Goal: Transaction & Acquisition: Purchase product/service

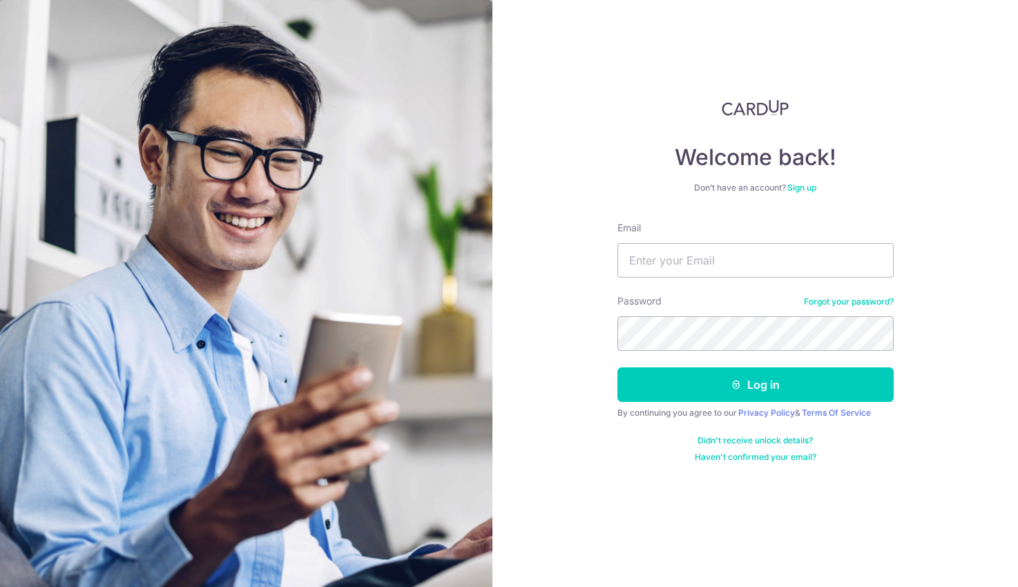
click at [676, 254] on input "Email" at bounding box center [755, 260] width 276 height 35
type input "candytan48@gmail.com"
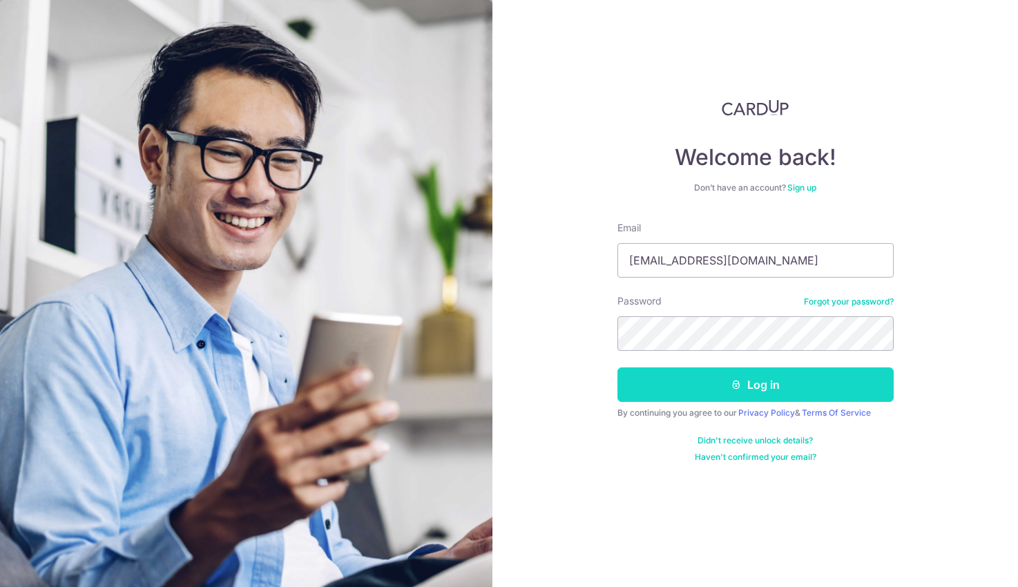
click at [778, 391] on button "Log in" at bounding box center [755, 384] width 276 height 35
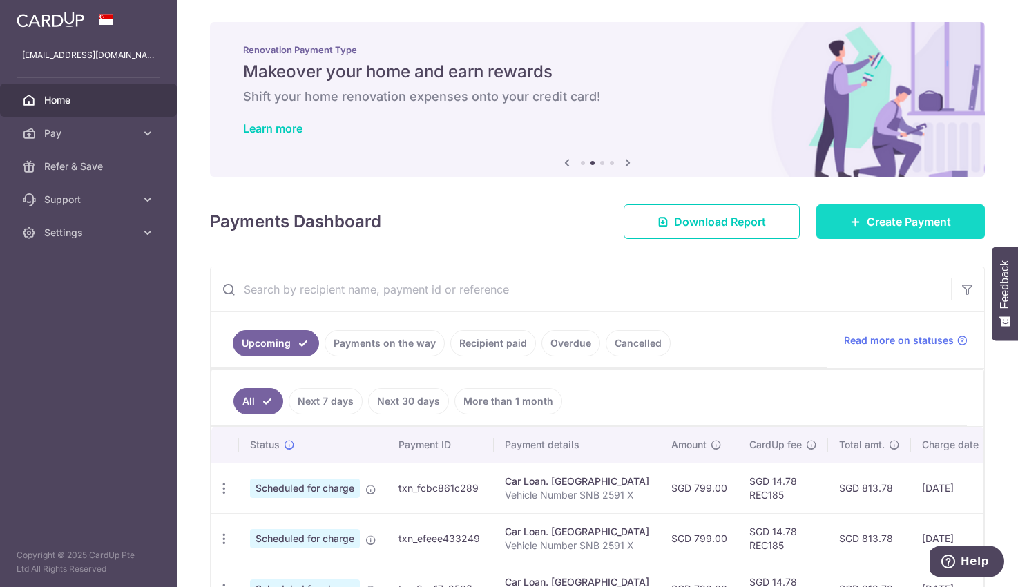
click at [874, 229] on span "Create Payment" at bounding box center [908, 221] width 84 height 17
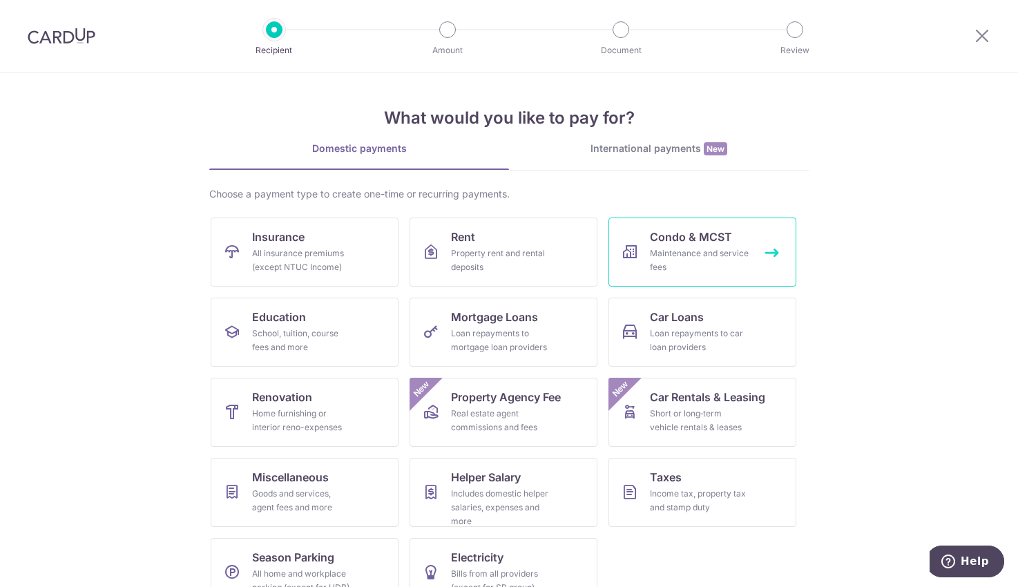
click at [693, 243] on span "Condo & MCST" at bounding box center [691, 237] width 82 height 17
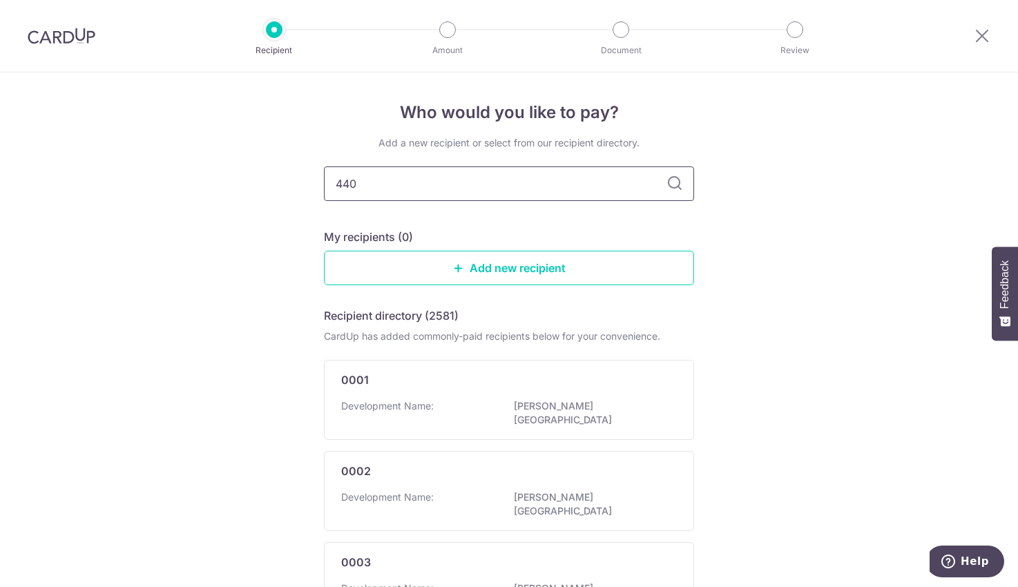
type input "4401"
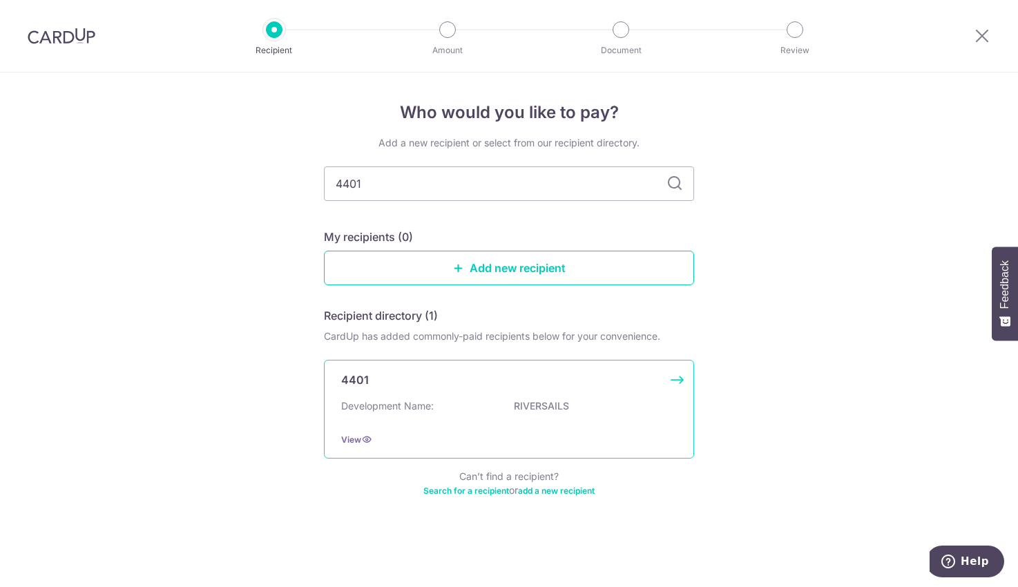
click at [400, 409] on p "Development Name:" at bounding box center [387, 406] width 93 height 14
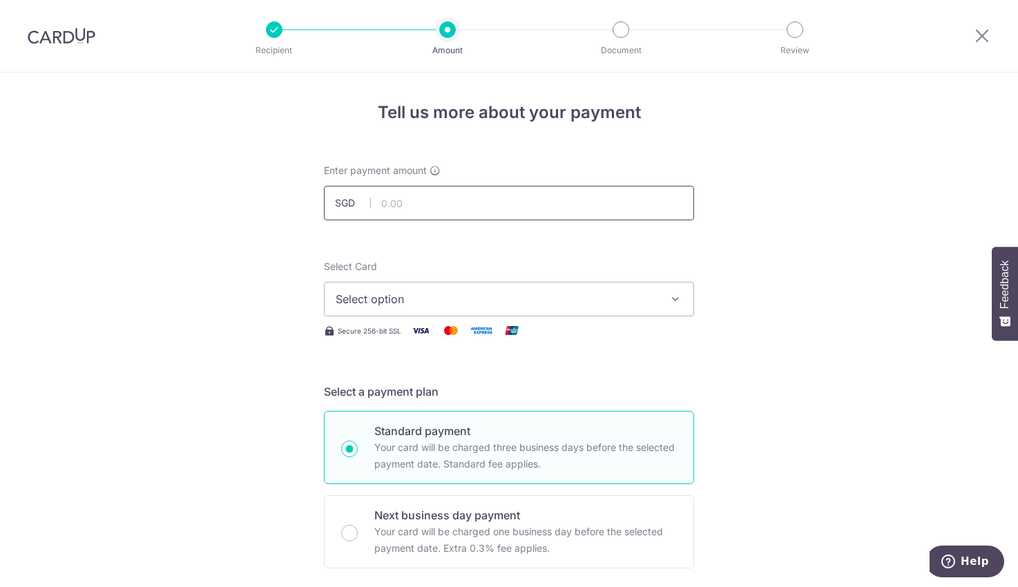
click at [401, 204] on input "text" at bounding box center [509, 203] width 370 height 35
type input "946.70"
click at [396, 305] on span "Select option" at bounding box center [497, 299] width 322 height 17
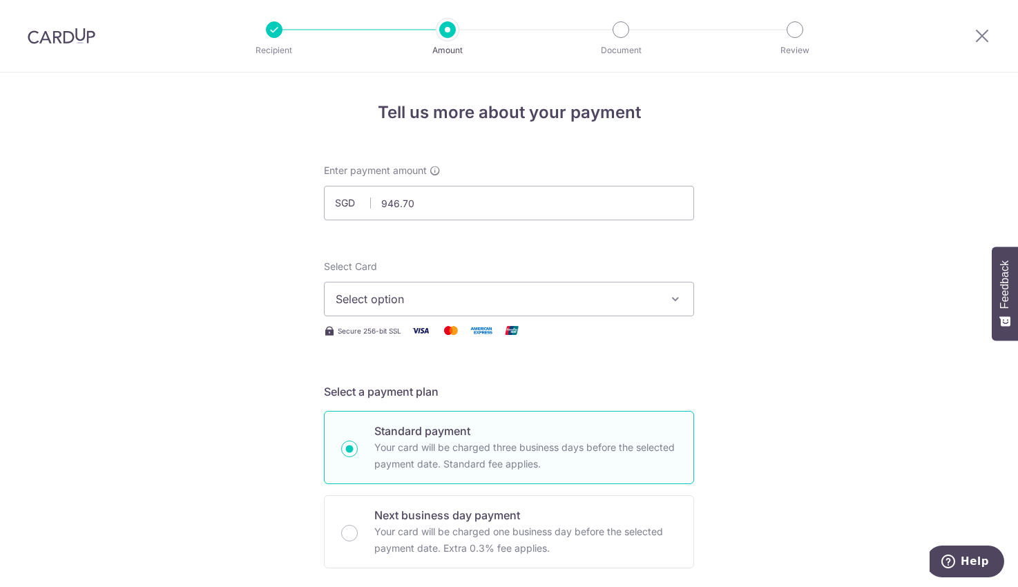
click at [507, 325] on img at bounding box center [512, 330] width 28 height 17
click at [503, 302] on span "Select option" at bounding box center [497, 299] width 322 height 17
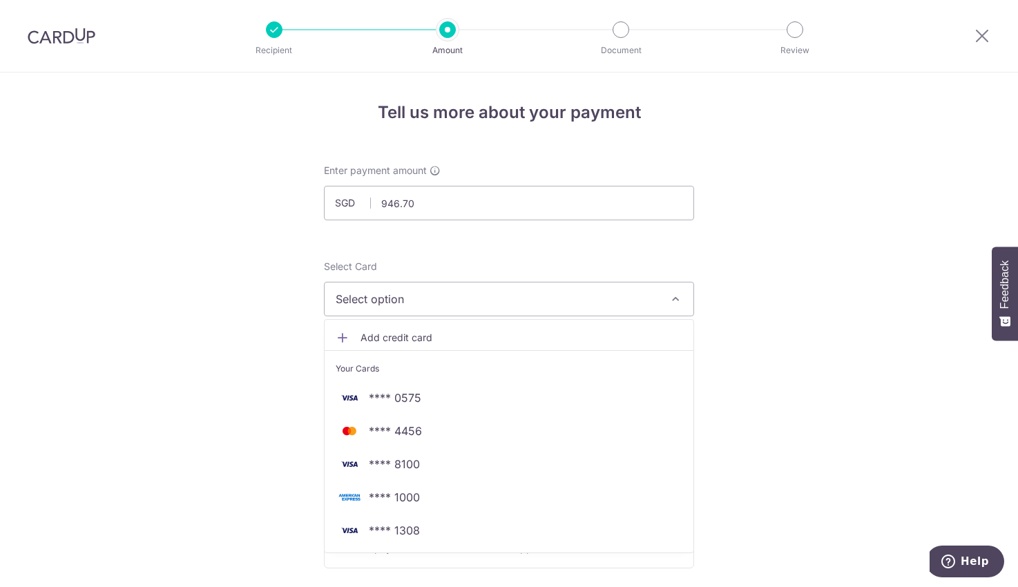
click at [326, 340] on link "Add credit card" at bounding box center [508, 337] width 369 height 25
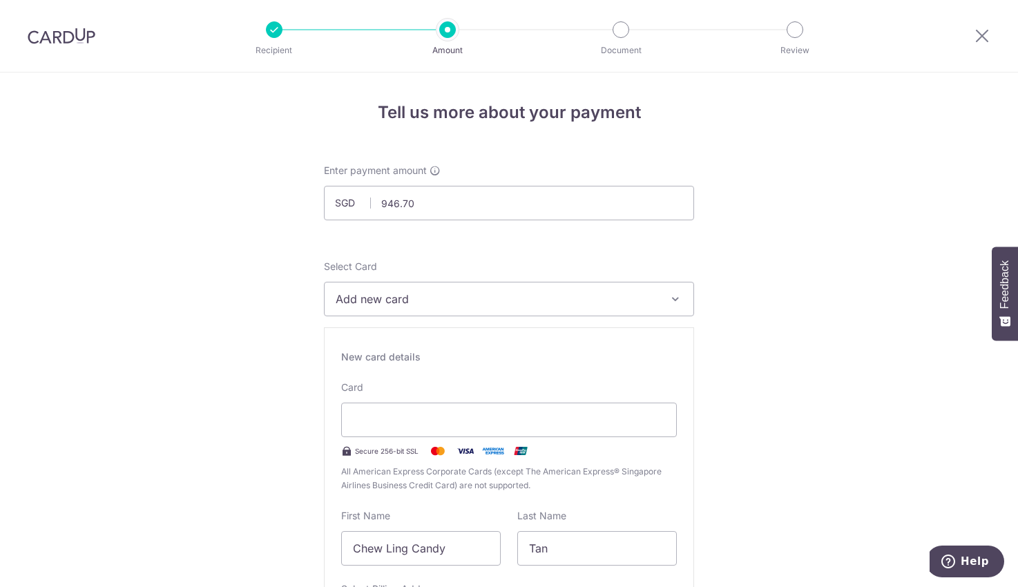
click at [361, 336] on div "New card details Card Secure 256-bit SSL All American Express Corporate Cards (…" at bounding box center [509, 525] width 370 height 396
click at [394, 409] on div at bounding box center [509, 419] width 336 height 35
click at [433, 302] on span "Add new card" at bounding box center [497, 299] width 322 height 17
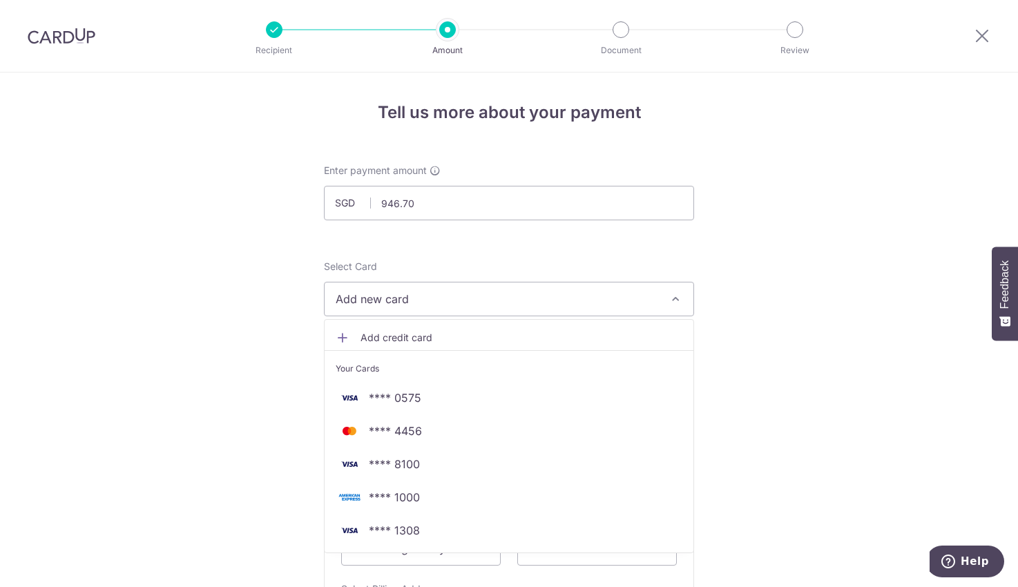
click at [408, 331] on span "Add credit card" at bounding box center [521, 338] width 322 height 14
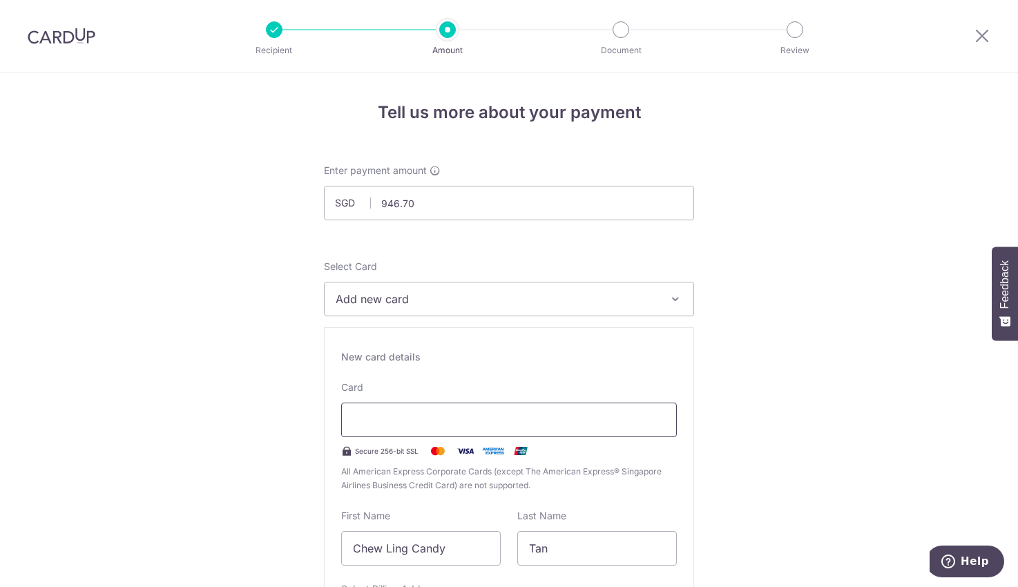
scroll to position [138, 0]
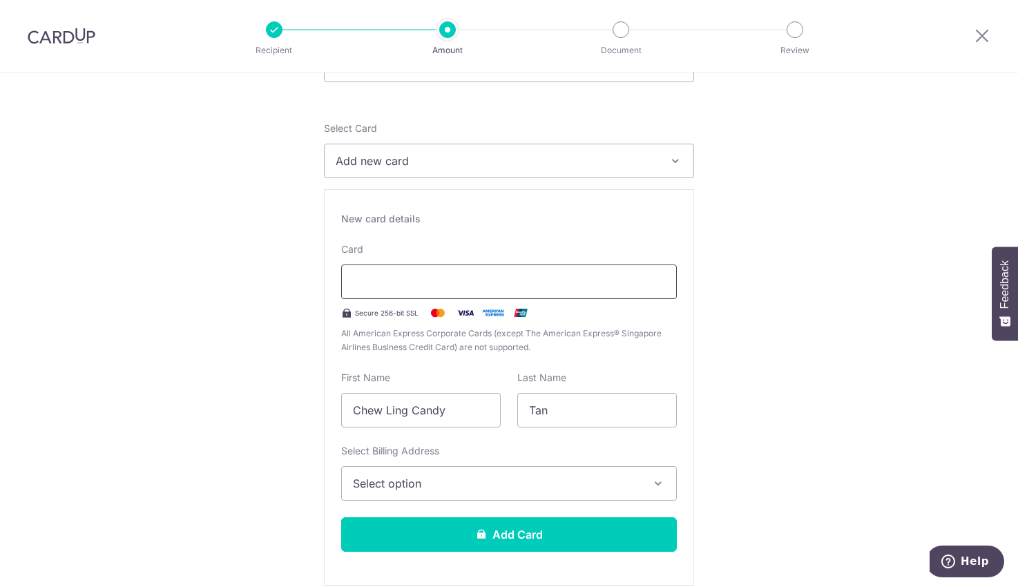
click at [663, 287] on div at bounding box center [509, 281] width 336 height 35
drag, startPoint x: 464, startPoint y: 414, endPoint x: 217, endPoint y: 425, distance: 247.4
type input "Candy"
click at [397, 481] on span "Select option" at bounding box center [496, 483] width 287 height 17
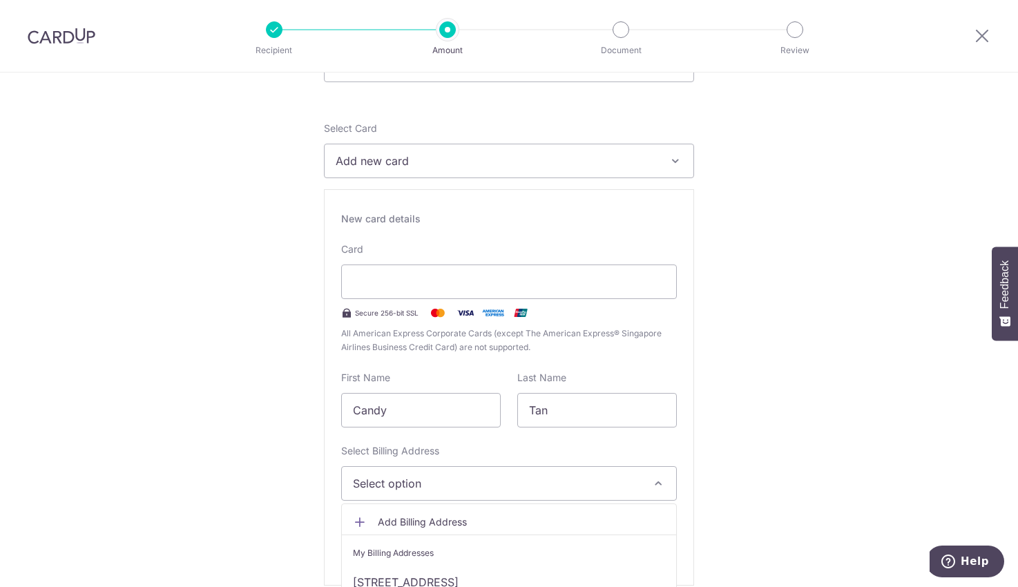
scroll to position [276, 0]
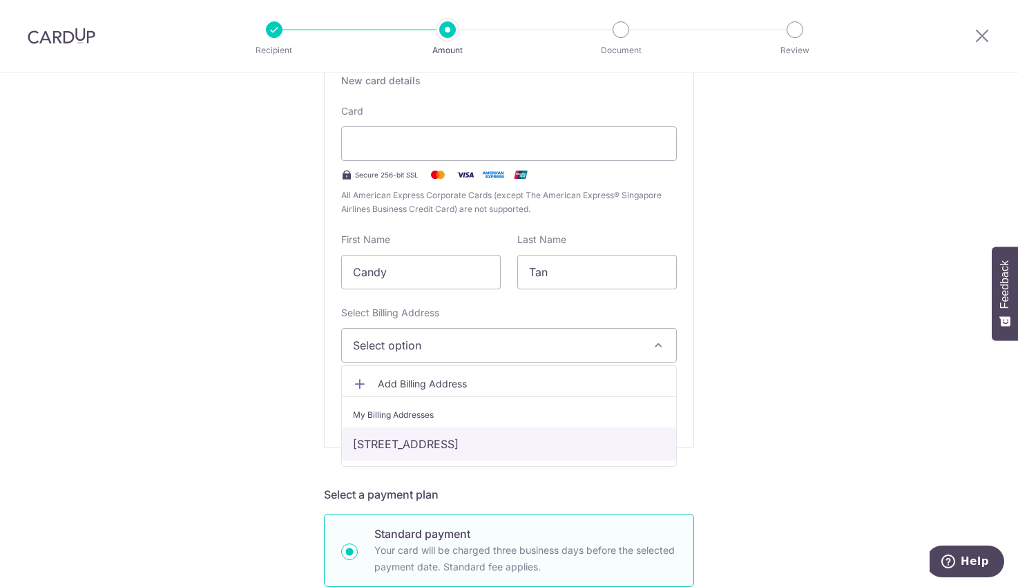
click at [426, 441] on link "8 Upper Serangoon Crescent #07-20, Riversails, Singapore, Singapore, Singapore-…" at bounding box center [509, 443] width 334 height 33
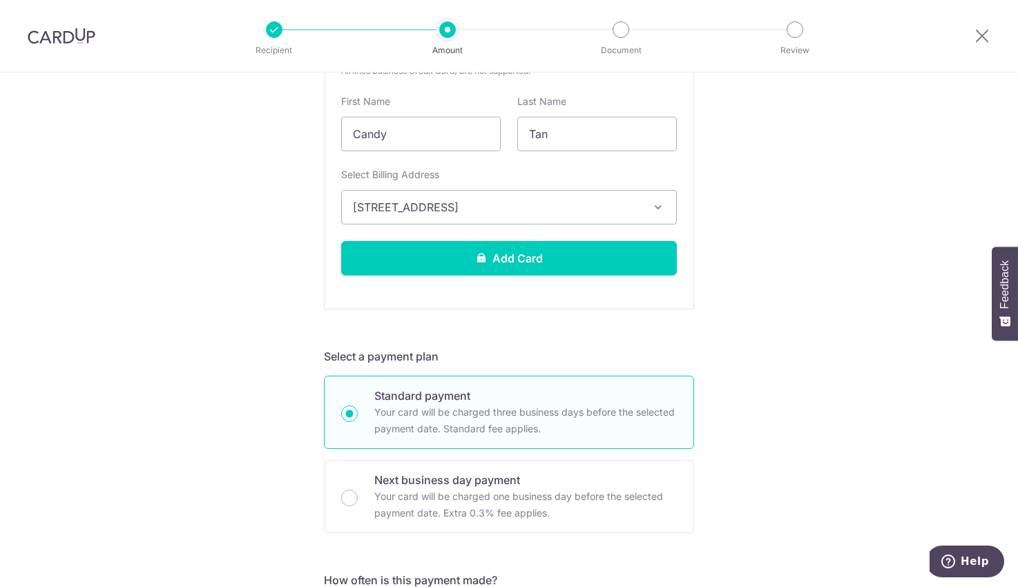
scroll to position [621, 0]
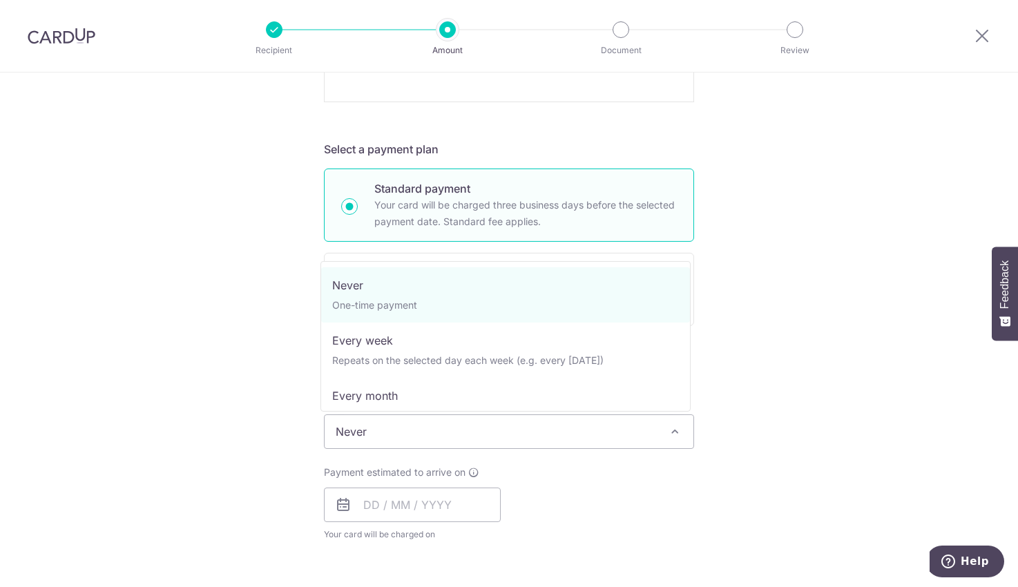
click at [360, 432] on span "Never" at bounding box center [508, 431] width 369 height 33
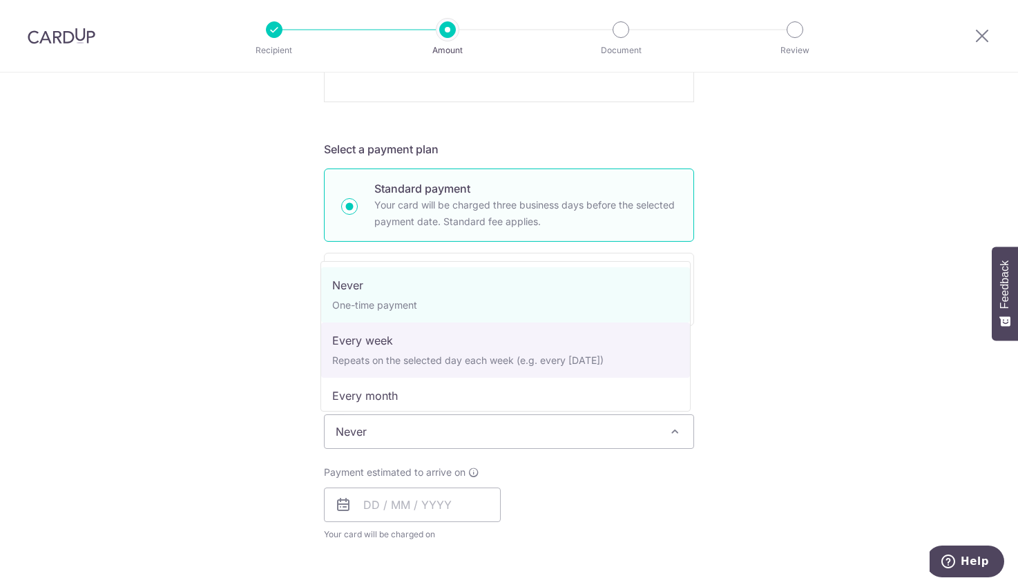
scroll to position [138, 0]
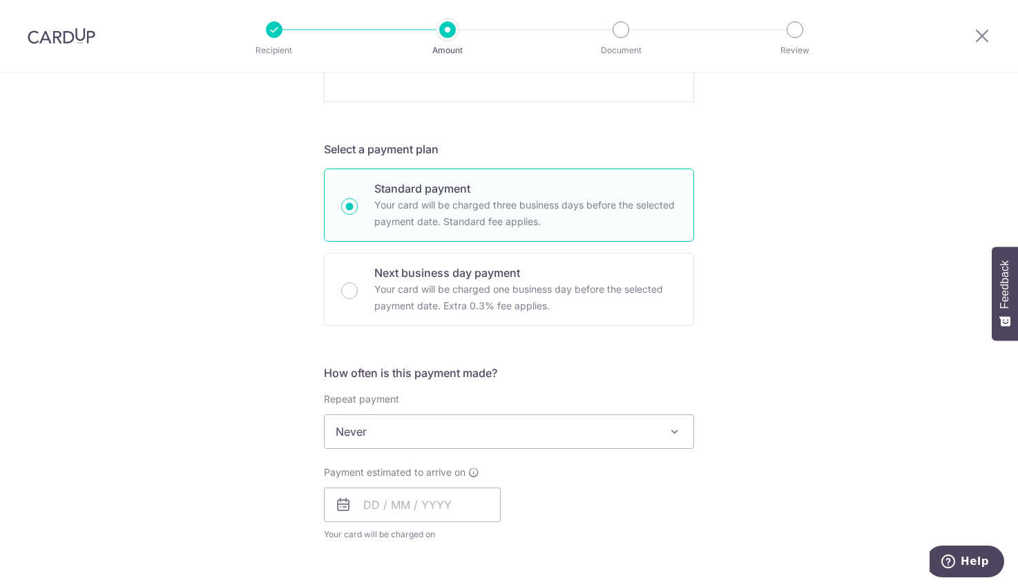
click at [533, 482] on div "Payment estimated to arrive on Your card will be charged on for the first payme…" at bounding box center [509, 503] width 387 height 76
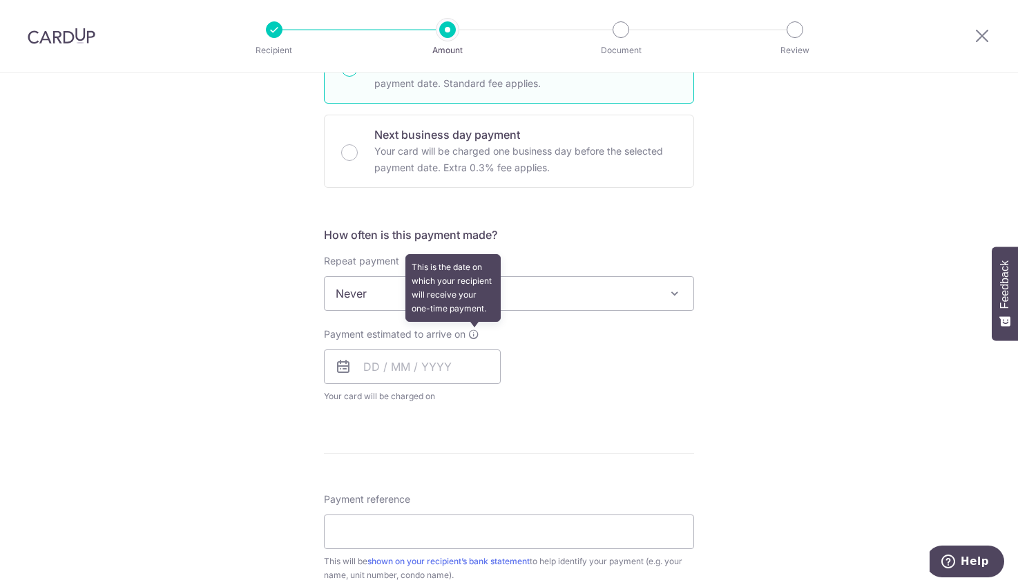
click at [469, 331] on icon at bounding box center [473, 334] width 11 height 11
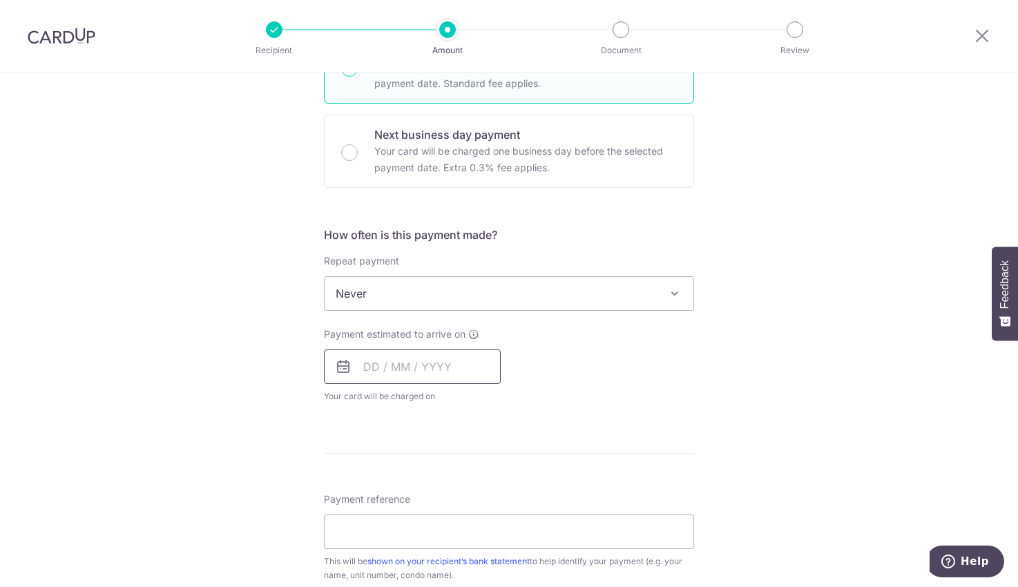
click at [369, 367] on input "text" at bounding box center [412, 366] width 177 height 35
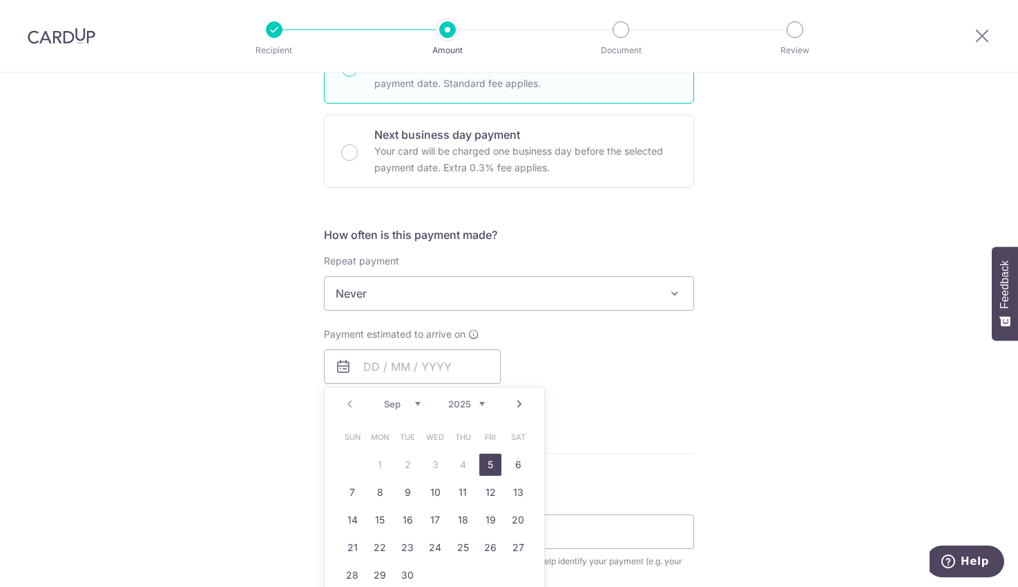
click at [487, 458] on link "5" at bounding box center [490, 465] width 22 height 22
type input "05/09/2025"
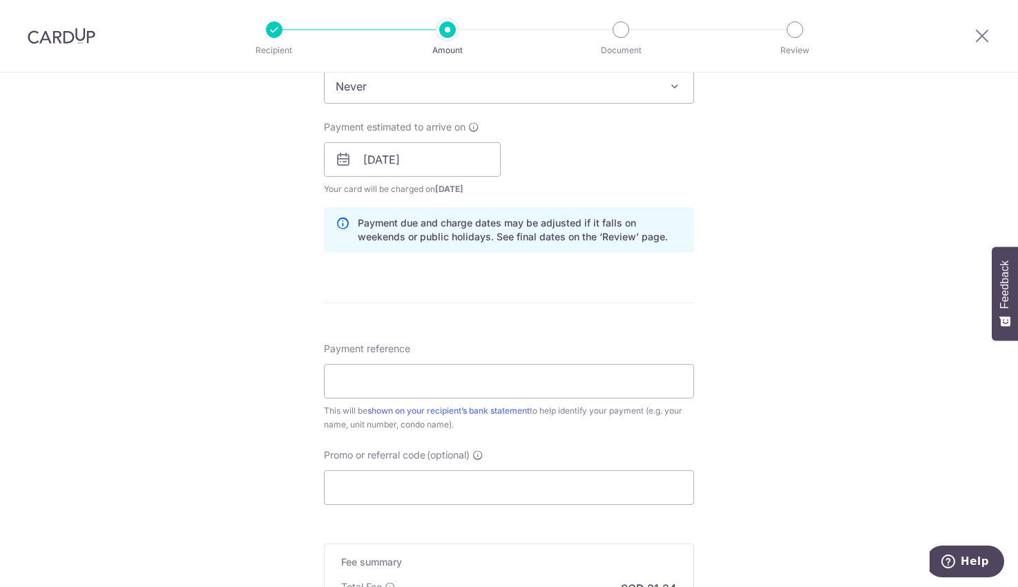
scroll to position [1170, 0]
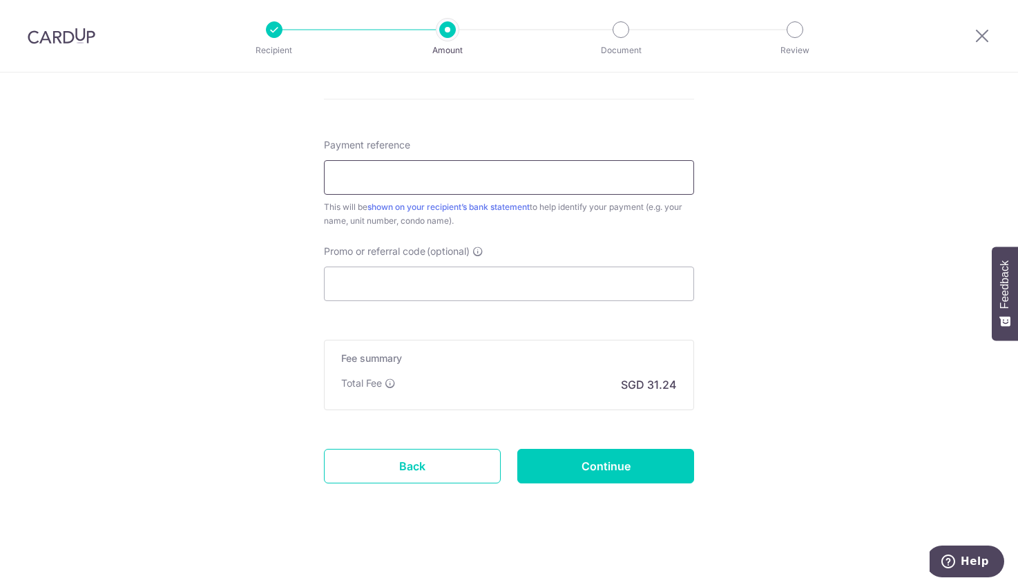
click at [482, 172] on input "Payment reference" at bounding box center [509, 177] width 370 height 35
type input "#"
type input "n"
type input "Blk 8, 07-20"
click at [452, 290] on input "Promo or referral code (optional)" at bounding box center [509, 283] width 370 height 35
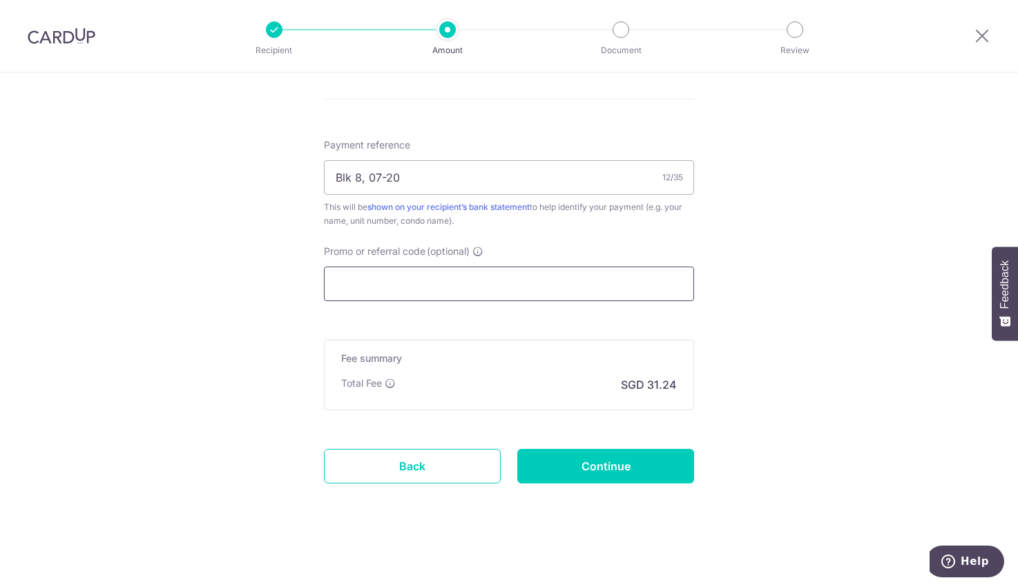
paste input "OFF225"
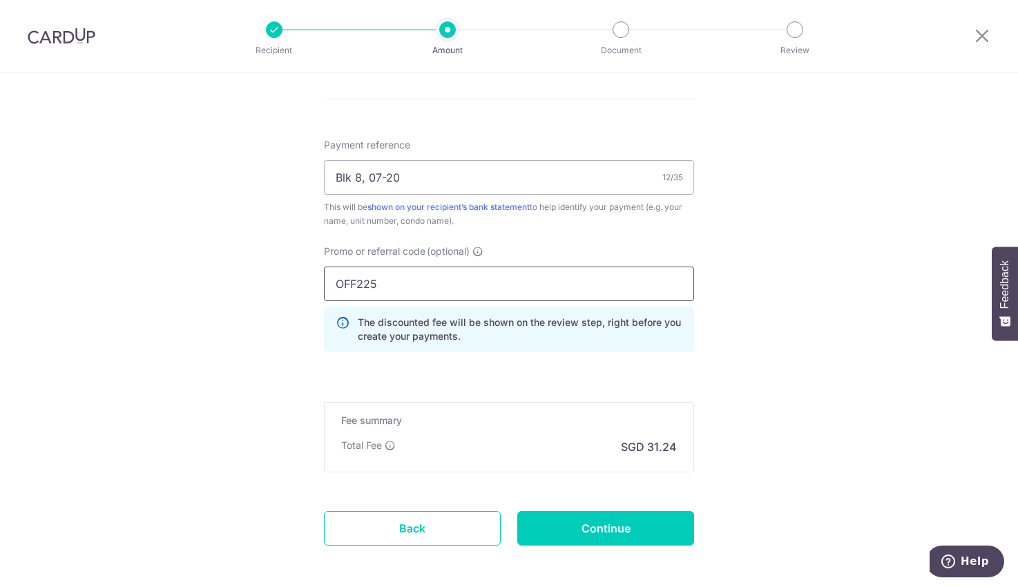
type input "OFF225"
click at [607, 539] on input "Continue" at bounding box center [605, 528] width 177 height 35
type input "Create Schedule"
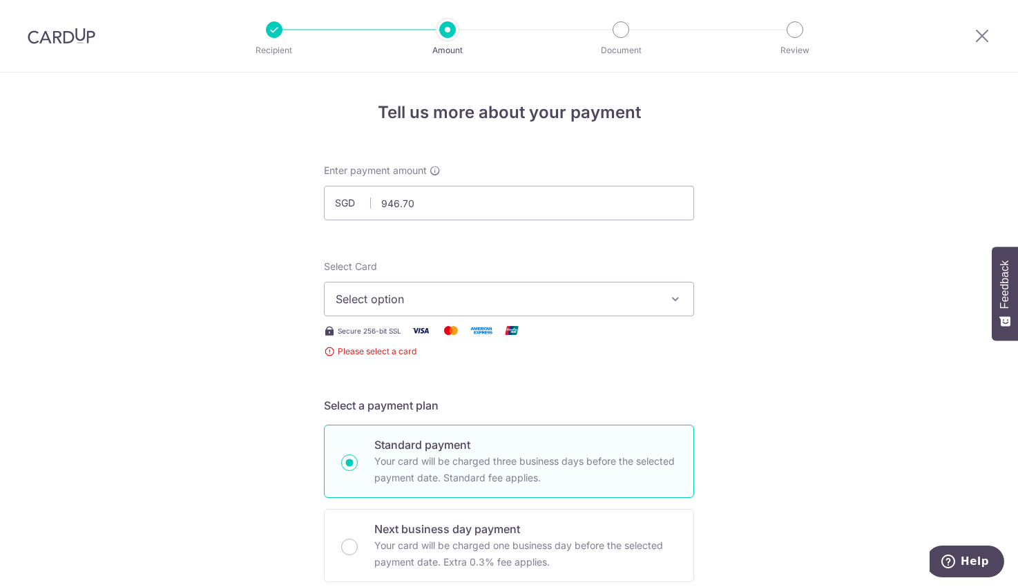
click at [485, 298] on span "Select option" at bounding box center [497, 299] width 322 height 17
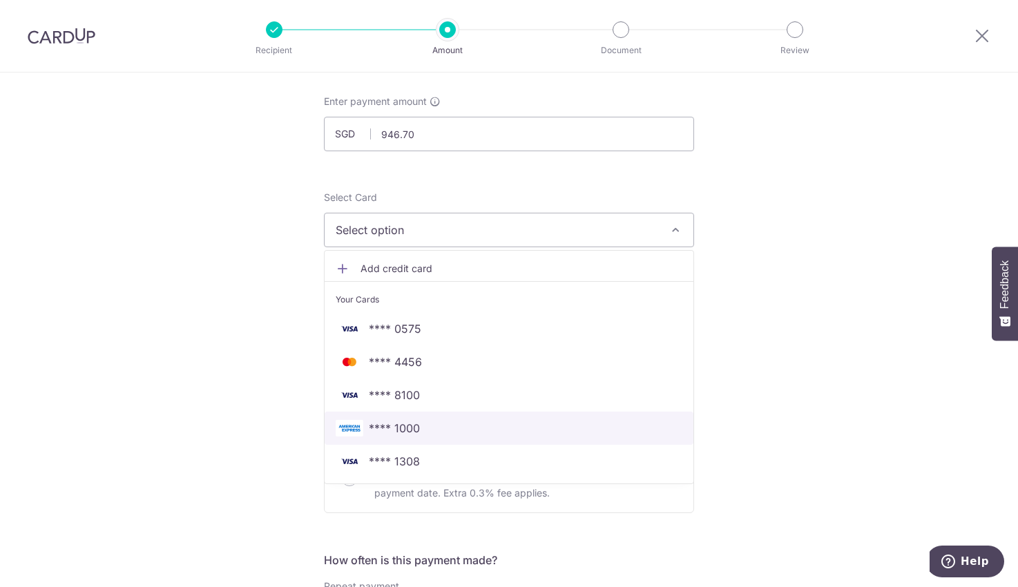
scroll to position [207, 0]
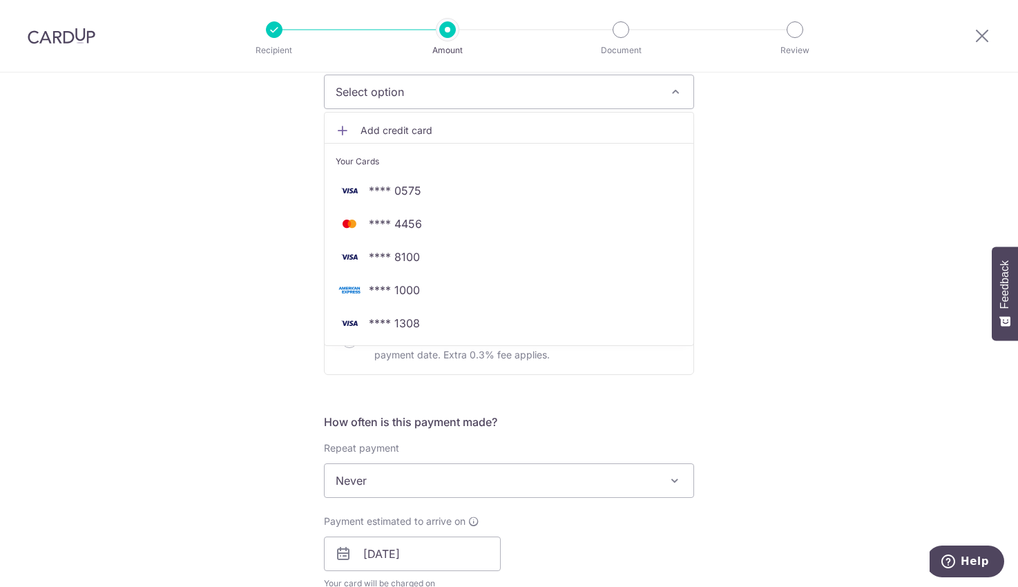
click at [730, 220] on div "Tell us more about your payment Enter payment amount SGD 946.70 946.70 Select C…" at bounding box center [509, 565] width 1018 height 1401
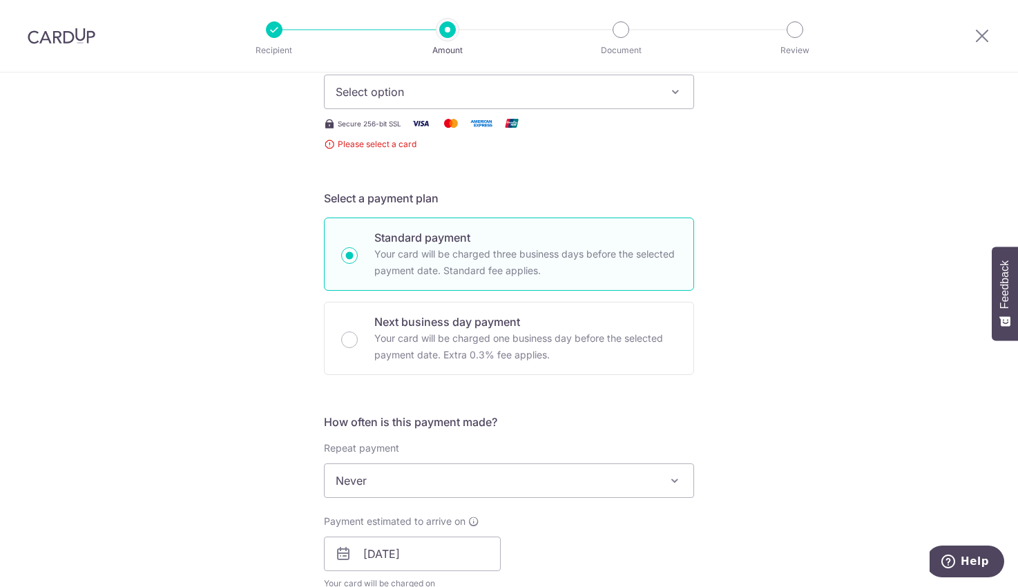
scroll to position [69, 0]
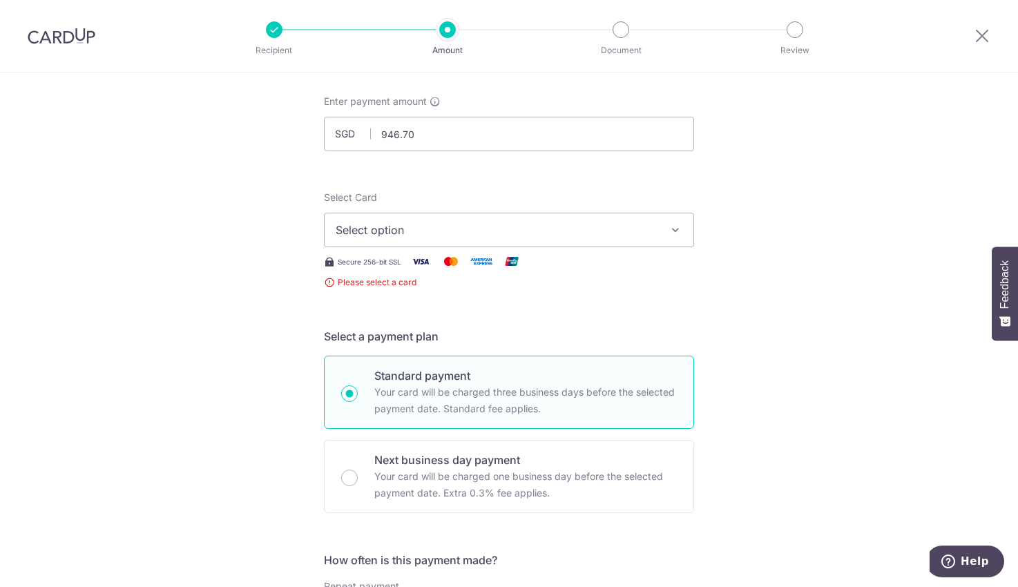
click at [399, 229] on span "Select option" at bounding box center [497, 230] width 322 height 17
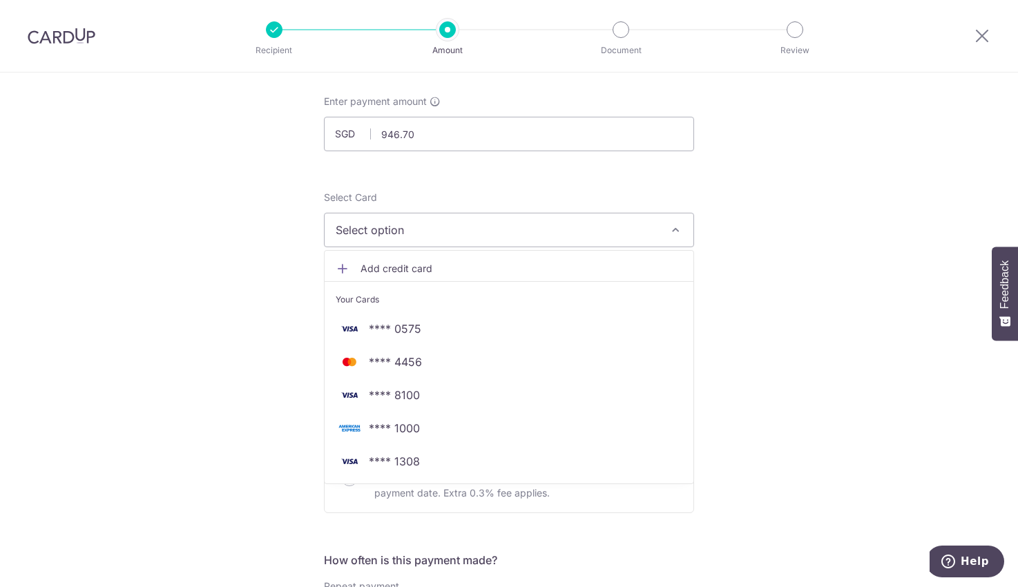
click at [380, 264] on span "Add credit card" at bounding box center [521, 269] width 322 height 14
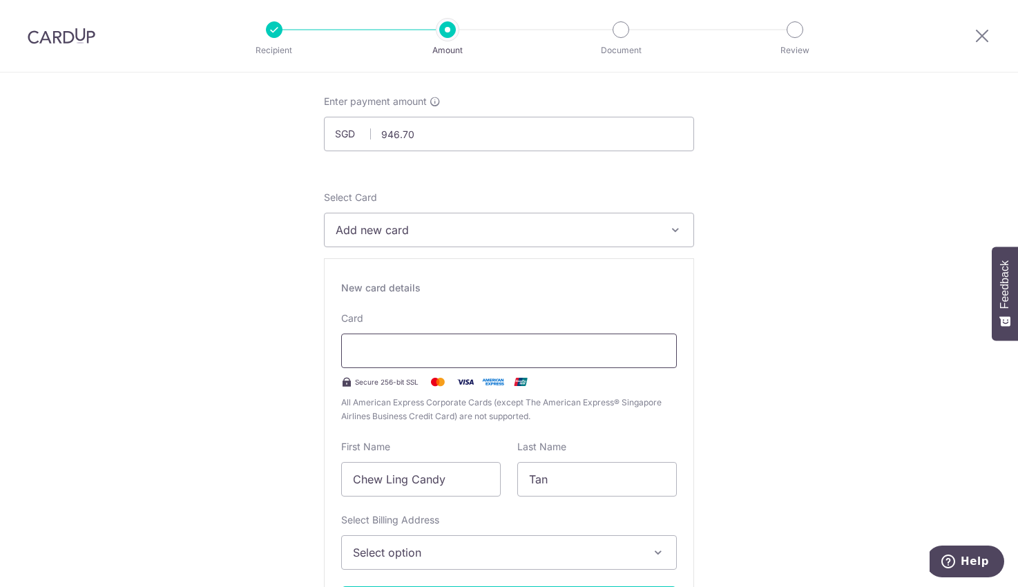
click at [389, 342] on div at bounding box center [509, 350] width 336 height 35
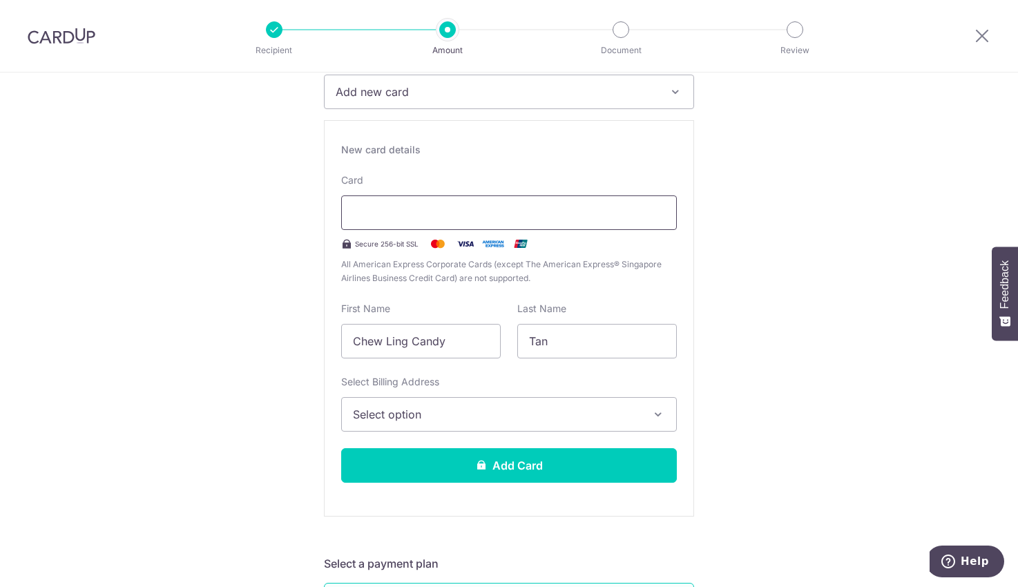
click at [449, 200] on div at bounding box center [509, 212] width 336 height 35
click at [452, 405] on button "Select option" at bounding box center [509, 414] width 336 height 35
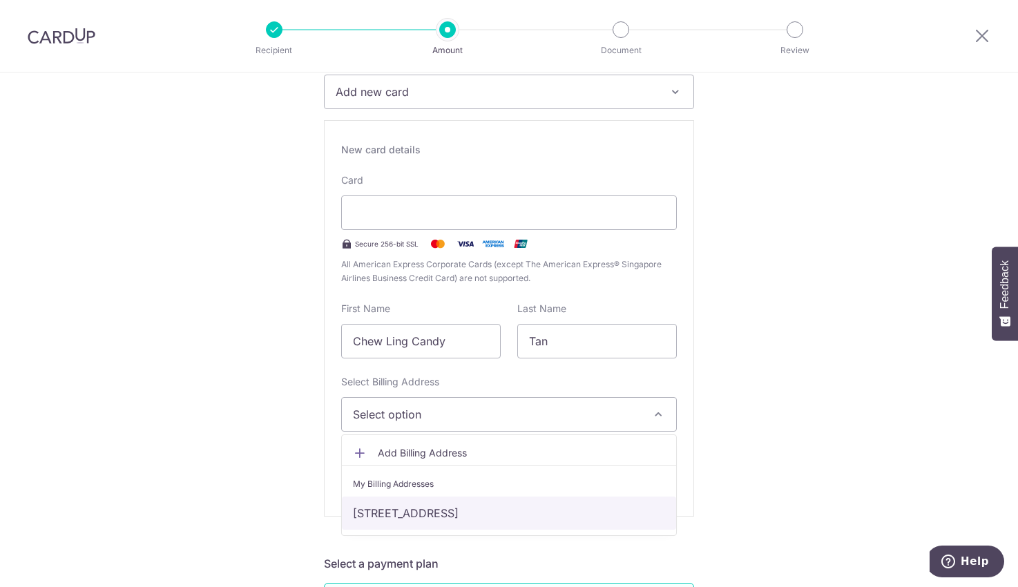
click at [402, 511] on link "[STREET_ADDRESS]" at bounding box center [509, 512] width 334 height 33
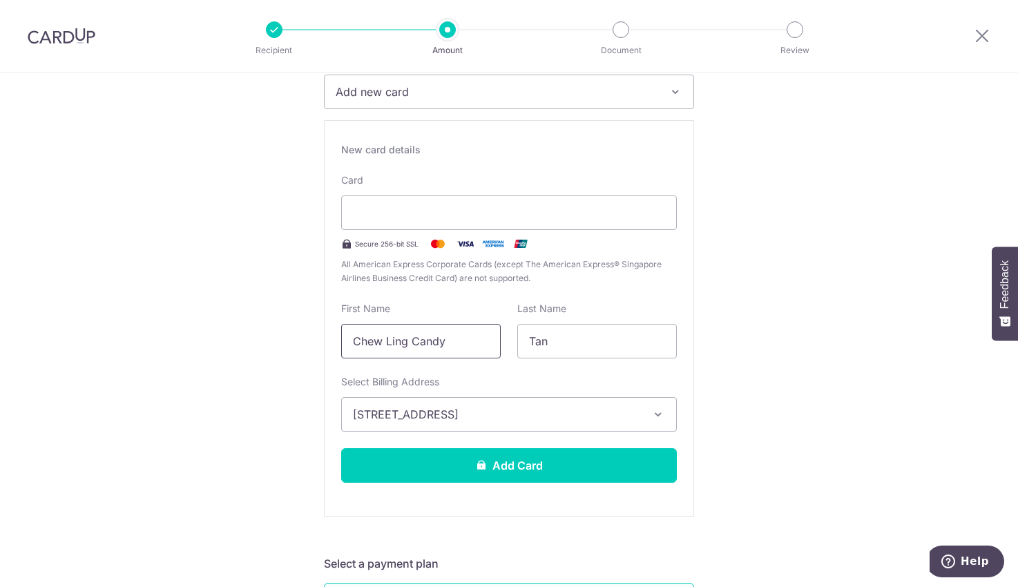
drag, startPoint x: 467, startPoint y: 349, endPoint x: -149, endPoint y: 347, distance: 615.8
click at [0, 347] on html "Recipient Amount Document Review Tell us more about your payment Enter payment …" at bounding box center [509, 293] width 1018 height 587
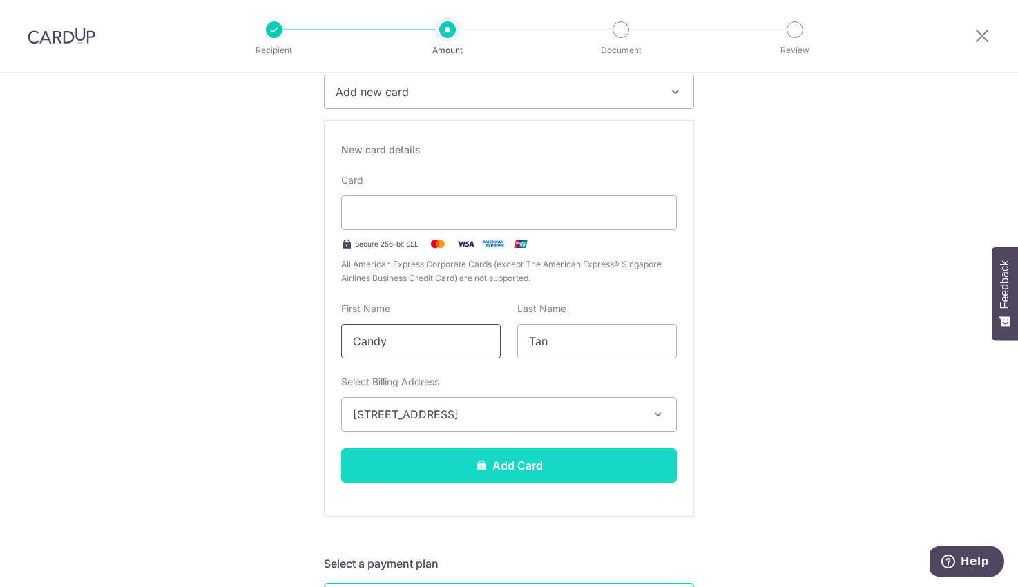
type input "Candy"
click at [517, 464] on button "Add Card" at bounding box center [509, 465] width 336 height 35
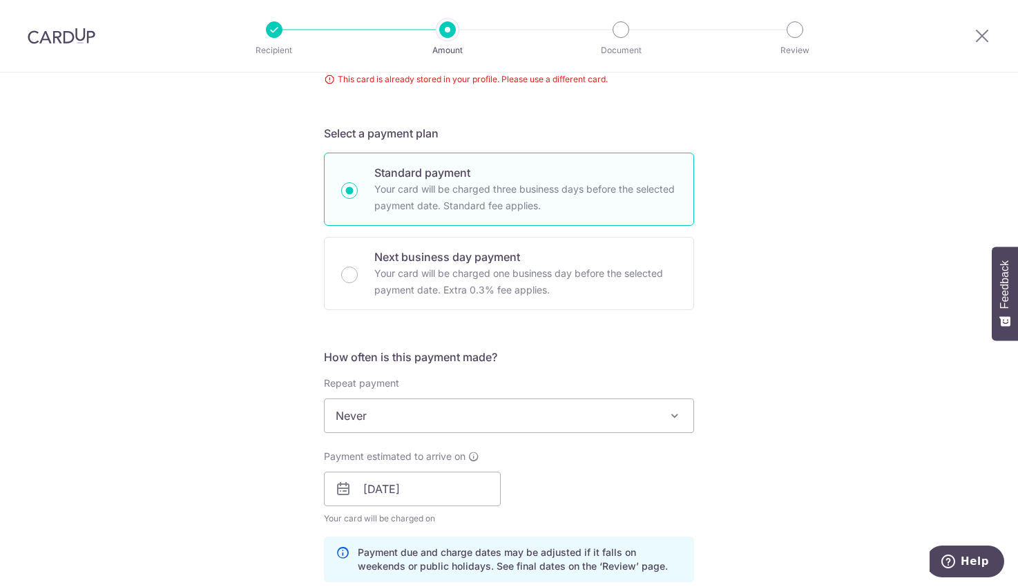
scroll to position [65, 0]
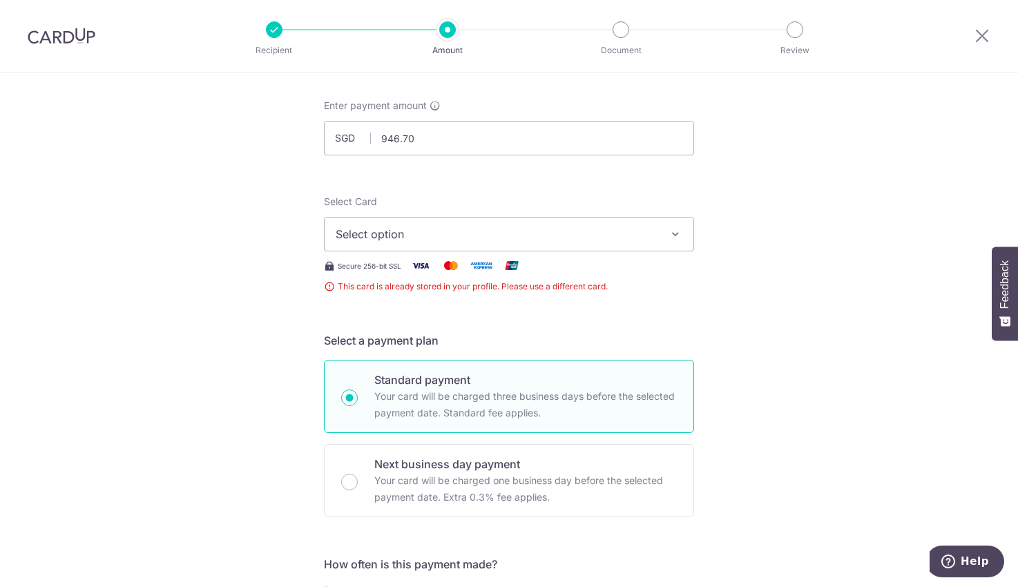
click at [383, 233] on span "Select option" at bounding box center [497, 234] width 322 height 17
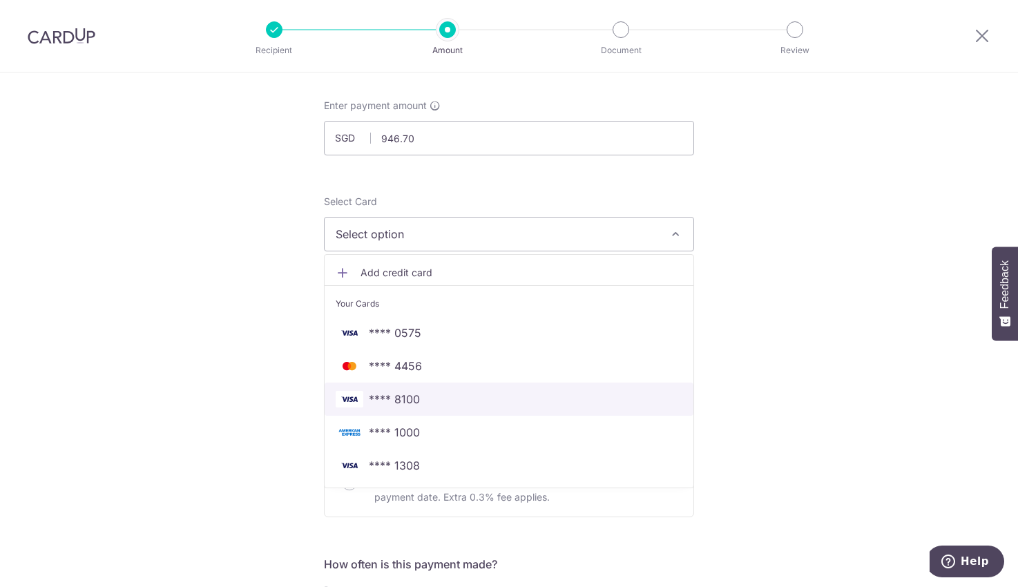
click at [400, 394] on span "**** 8100" at bounding box center [394, 399] width 51 height 17
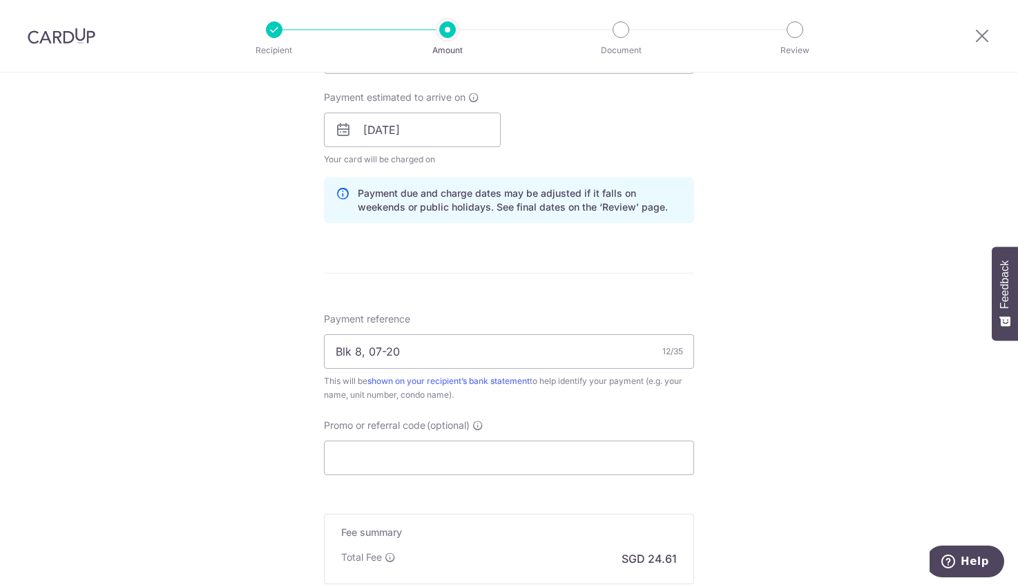
scroll to position [791, 0]
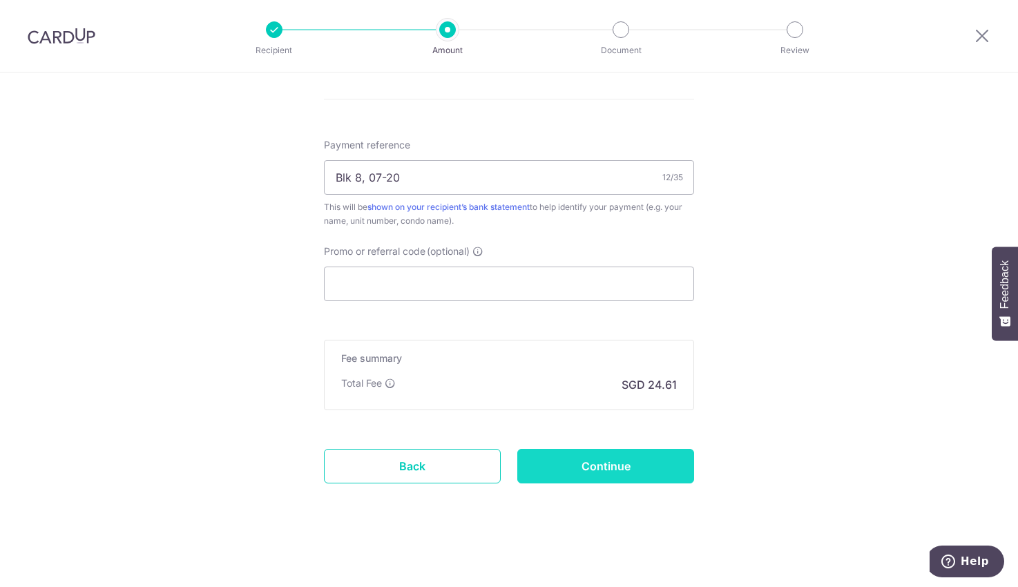
click at [585, 462] on input "Continue" at bounding box center [605, 466] width 177 height 35
type input "Create Schedule"
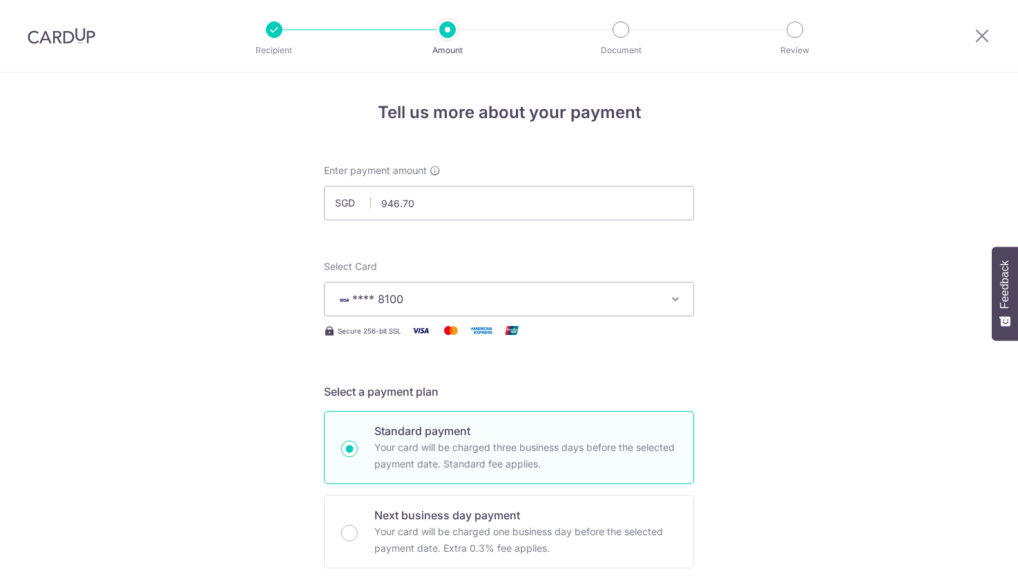
scroll to position [811, 0]
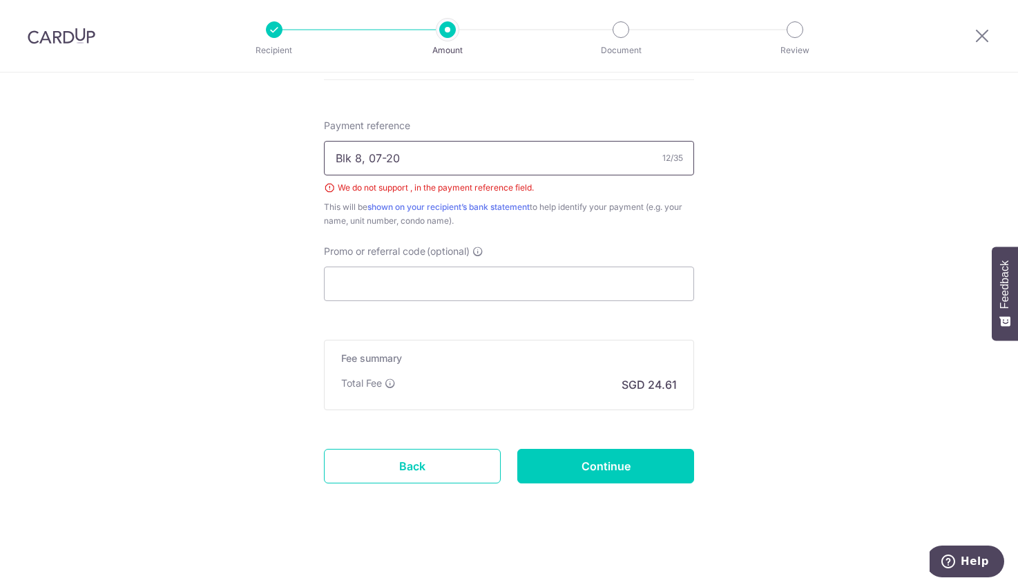
click at [383, 156] on input "Blk 8, 07-20" at bounding box center [509, 158] width 370 height 35
click at [362, 155] on input "Blk 8, 0720" at bounding box center [509, 158] width 370 height 35
type input "Blk 8 0720"
click at [590, 468] on input "Continue" at bounding box center [605, 466] width 177 height 35
type input "Create Schedule"
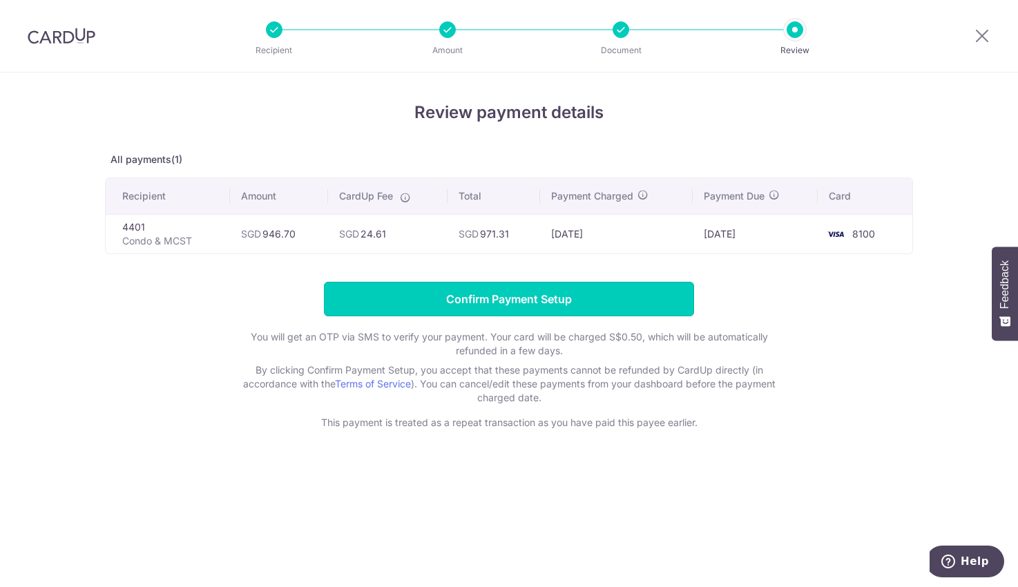
drag, startPoint x: 456, startPoint y: 300, endPoint x: 385, endPoint y: 572, distance: 281.0
click at [385, 572] on div "Review payment details All payments(1) Recipient Amount CardUp Fee Total Paymen…" at bounding box center [509, 329] width 1018 height 514
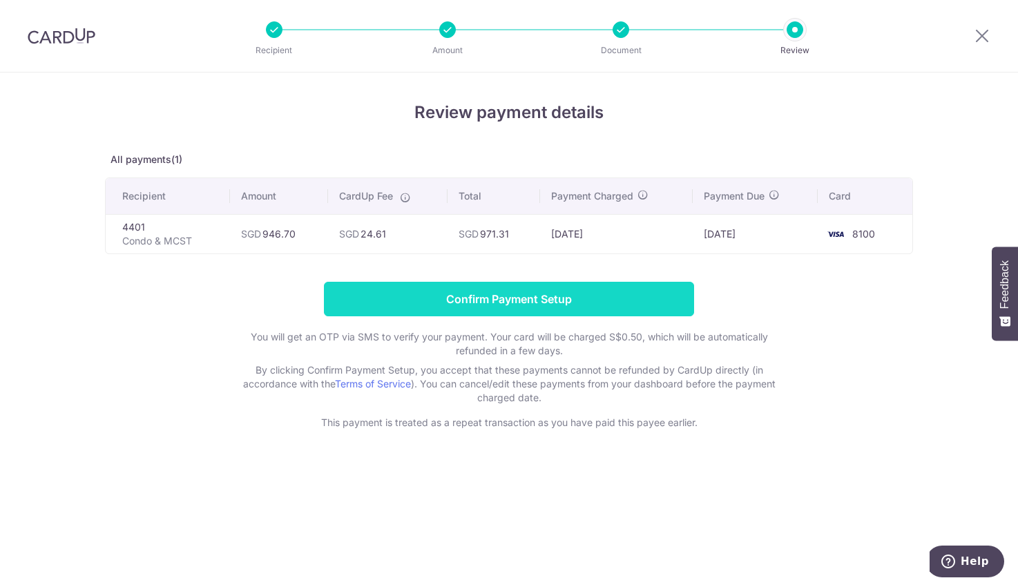
click at [490, 302] on input "Confirm Payment Setup" at bounding box center [509, 299] width 370 height 35
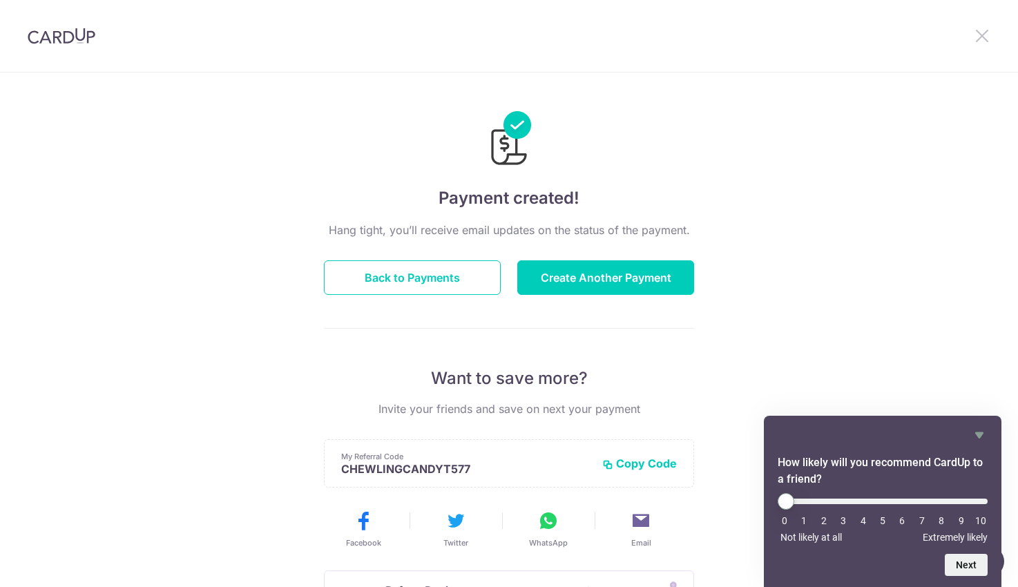
click at [981, 39] on icon at bounding box center [981, 35] width 17 height 17
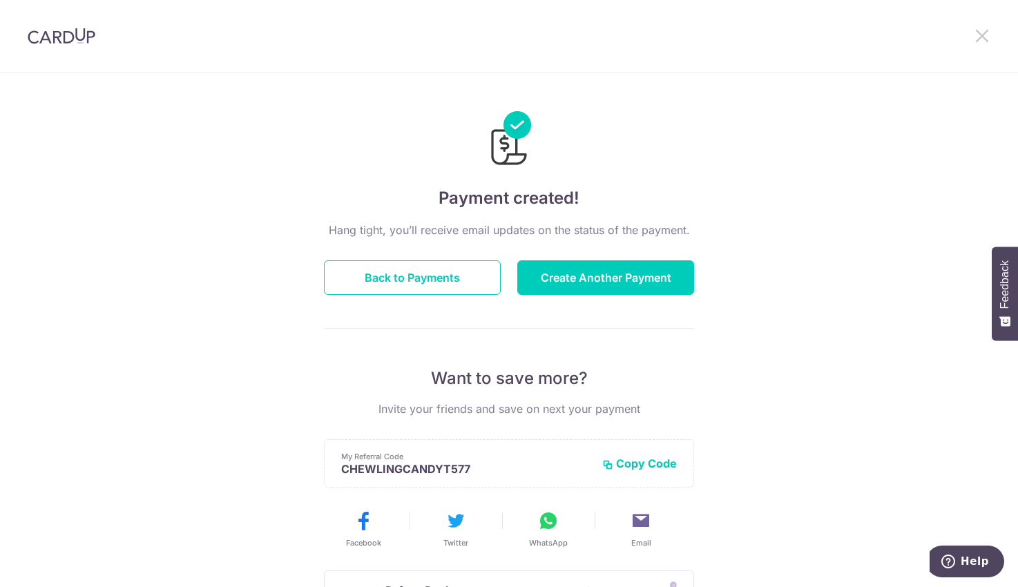
click at [981, 39] on icon at bounding box center [981, 35] width 17 height 17
